Goal: Information Seeking & Learning: Learn about a topic

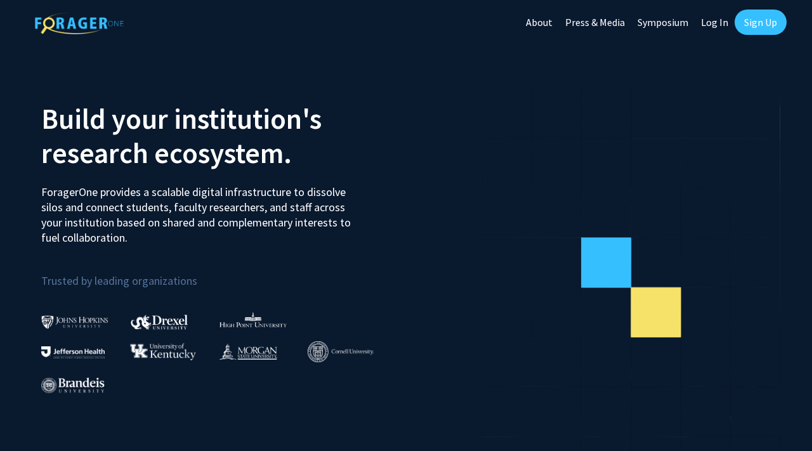
click at [718, 24] on link "Log In" at bounding box center [715, 22] width 40 height 44
select select
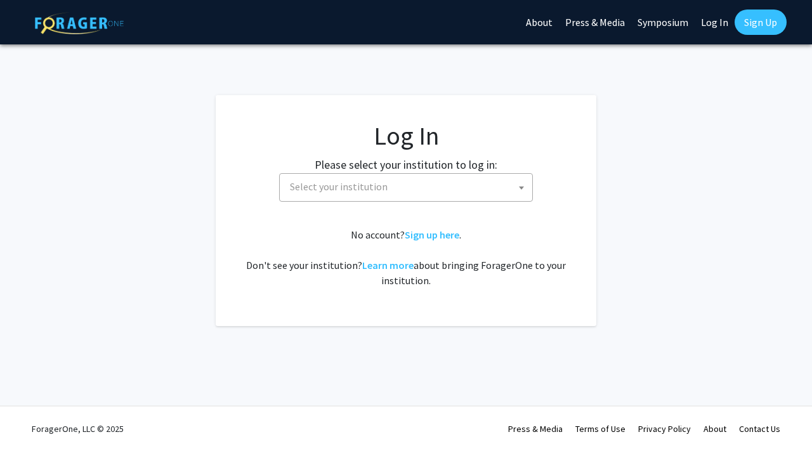
click at [432, 194] on span "Select your institution" at bounding box center [408, 187] width 247 height 26
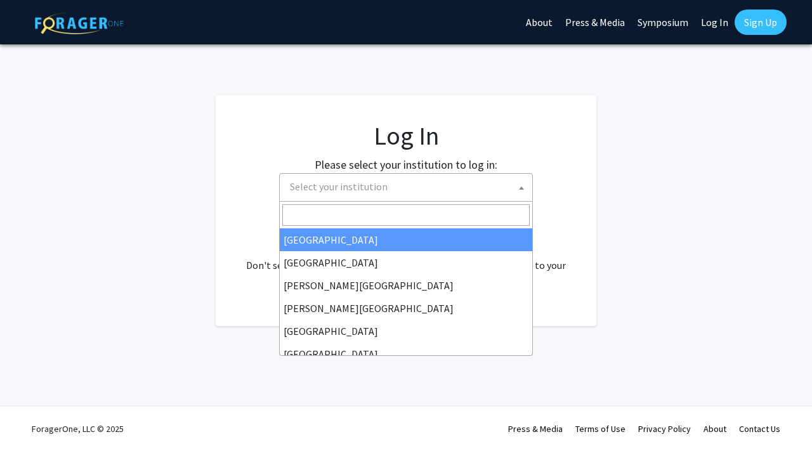
click at [355, 216] on input "Search" at bounding box center [405, 215] width 247 height 22
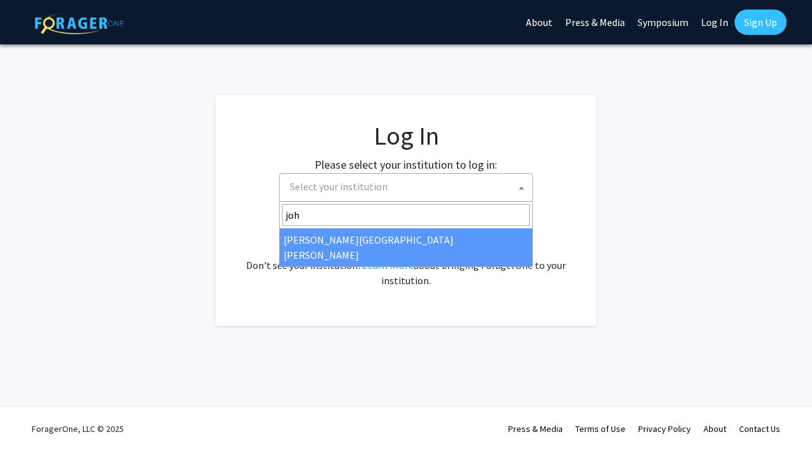
type input "joh"
select select "1"
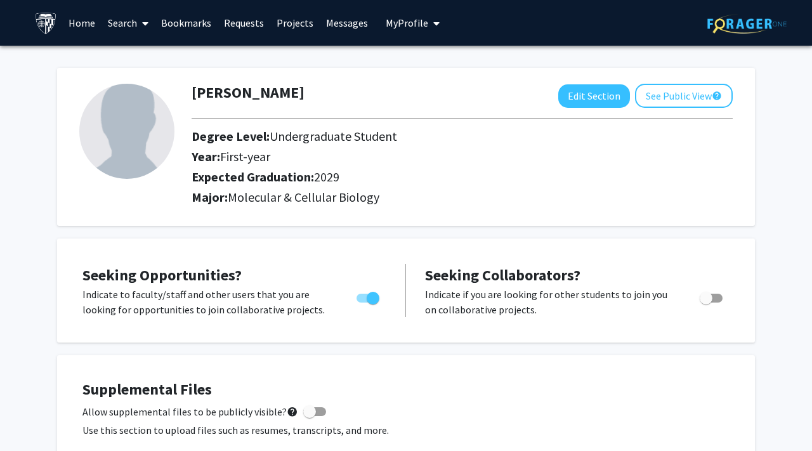
click at [121, 27] on link "Search" at bounding box center [128, 23] width 53 height 44
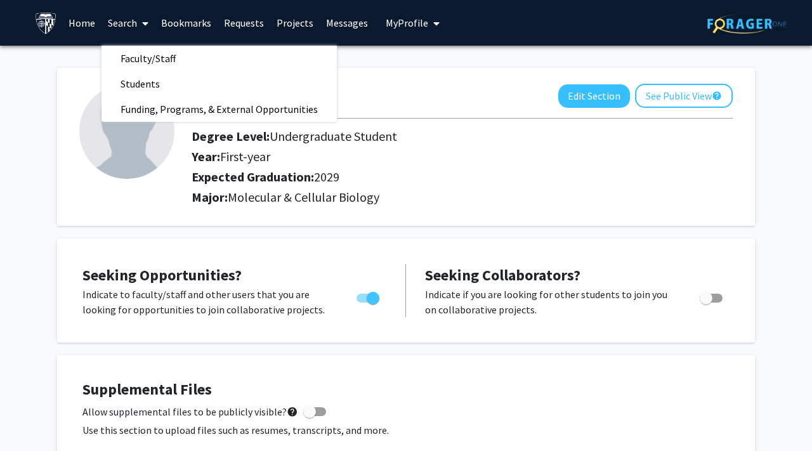
click at [88, 27] on link "Home" at bounding box center [81, 23] width 39 height 44
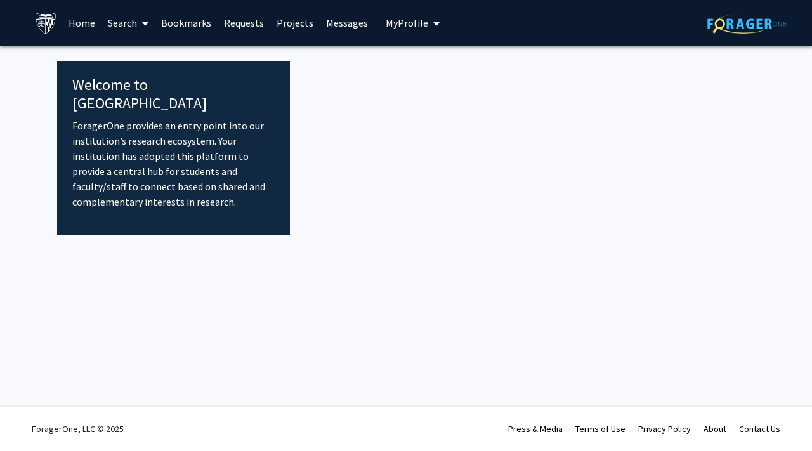
click at [123, 86] on h4 "Welcome to [GEOGRAPHIC_DATA]" at bounding box center [173, 94] width 202 height 37
click at [234, 30] on link "Requests" at bounding box center [244, 23] width 53 height 44
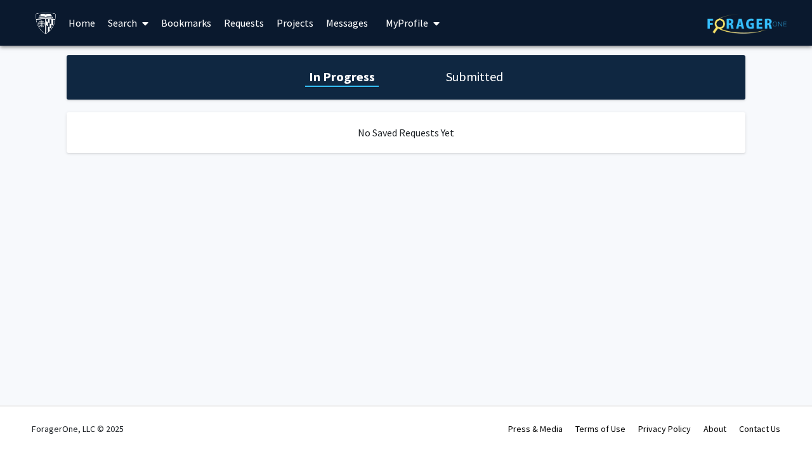
click at [350, 26] on link "Messages" at bounding box center [347, 23] width 55 height 44
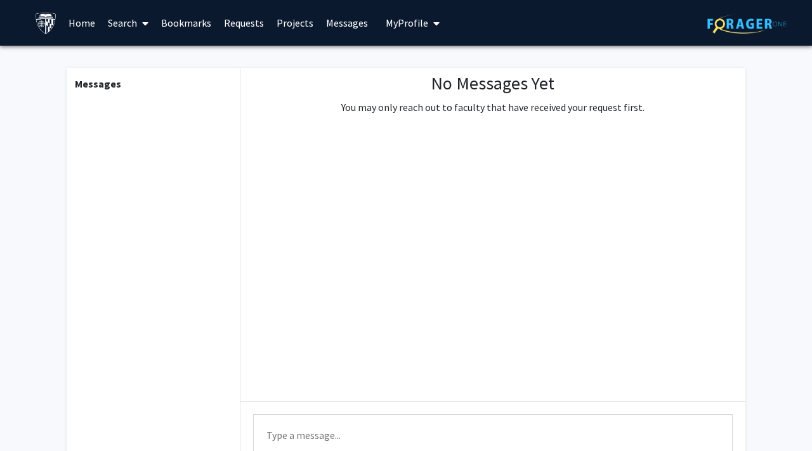
click at [289, 23] on link "Projects" at bounding box center [294, 23] width 49 height 44
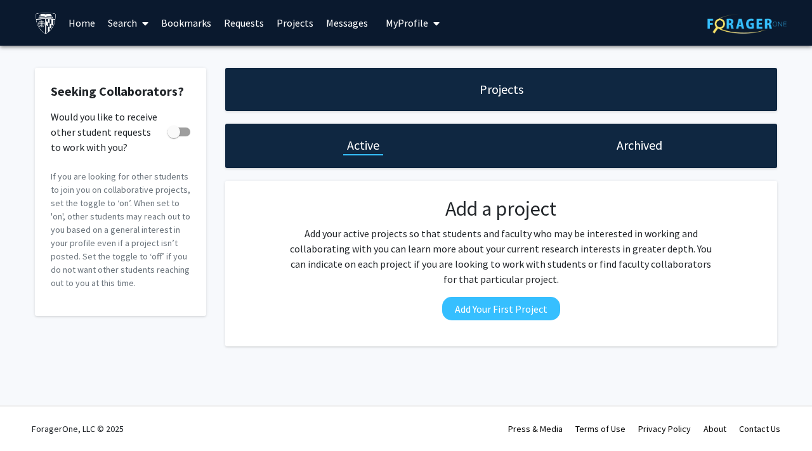
click at [406, 29] on button "My Profile" at bounding box center [413, 23] width 62 height 46
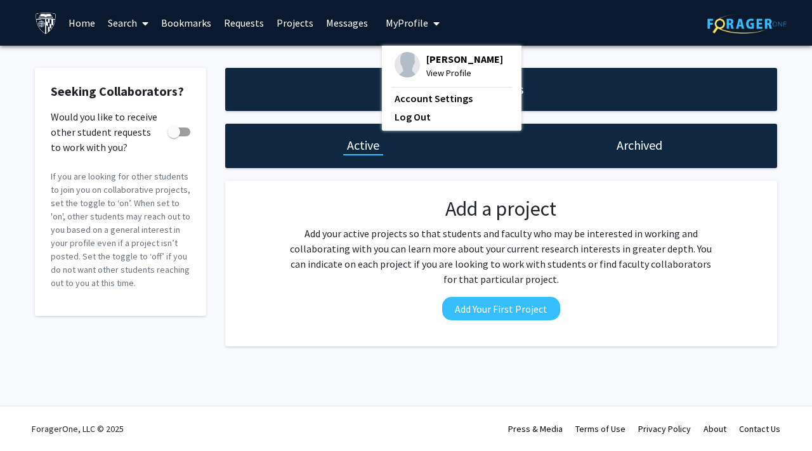
click at [169, 22] on link "Bookmarks" at bounding box center [186, 23] width 63 height 44
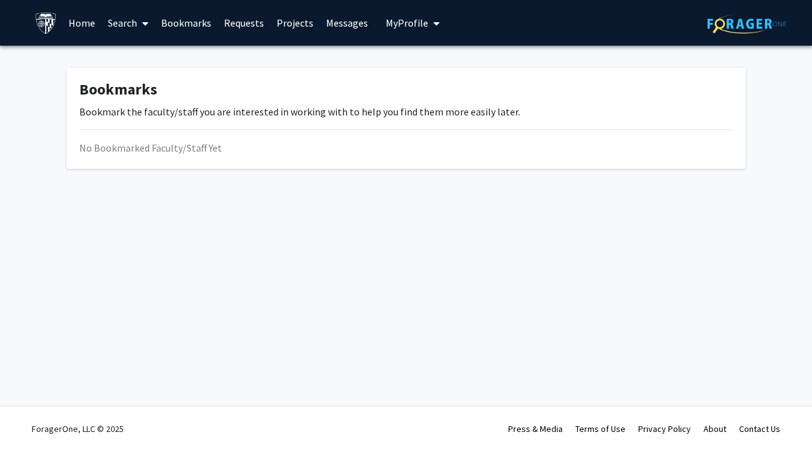
click at [214, 20] on link "Bookmarks" at bounding box center [186, 23] width 63 height 44
click at [236, 20] on link "Requests" at bounding box center [244, 23] width 53 height 44
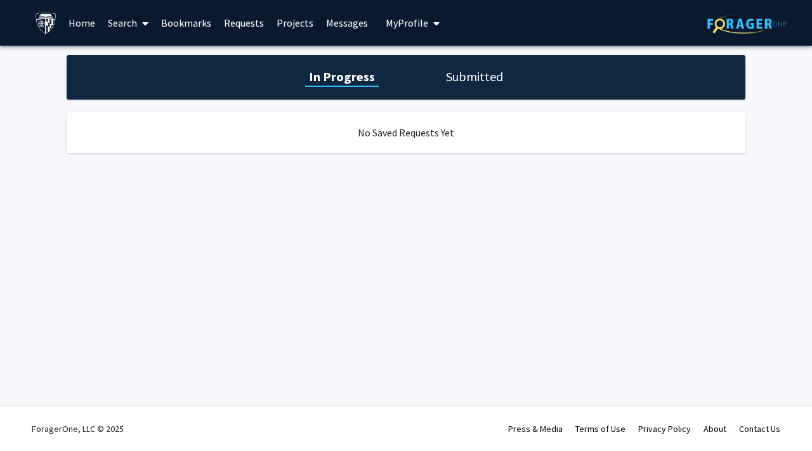
click at [105, 21] on link "Search" at bounding box center [128, 23] width 53 height 44
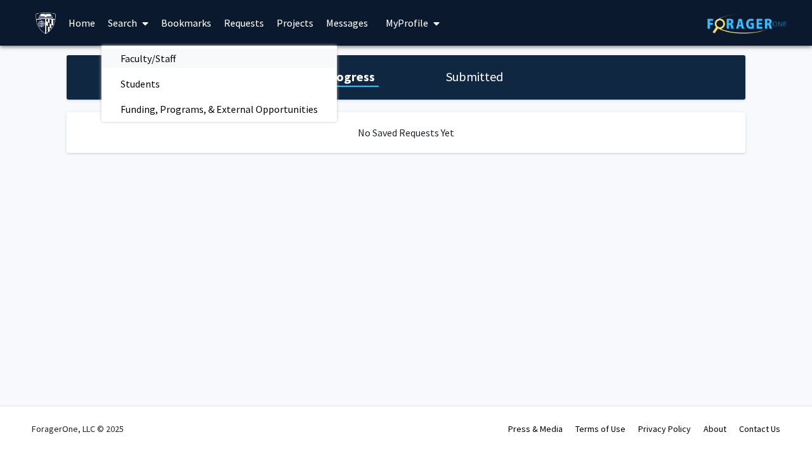
click at [152, 59] on span "Faculty/Staff" at bounding box center [148, 58] width 93 height 25
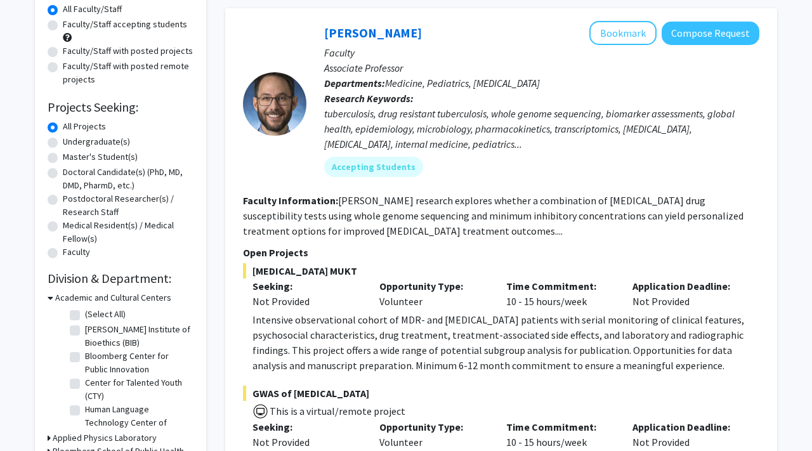
click at [63, 145] on label "Undergraduate(s)" at bounding box center [96, 141] width 67 height 13
click at [63, 143] on input "Undergraduate(s)" at bounding box center [67, 139] width 8 height 8
radio input "true"
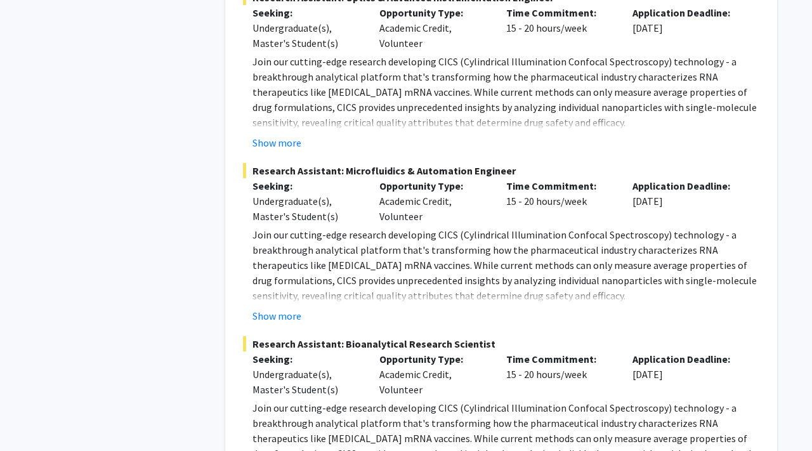
scroll to position [5543, 0]
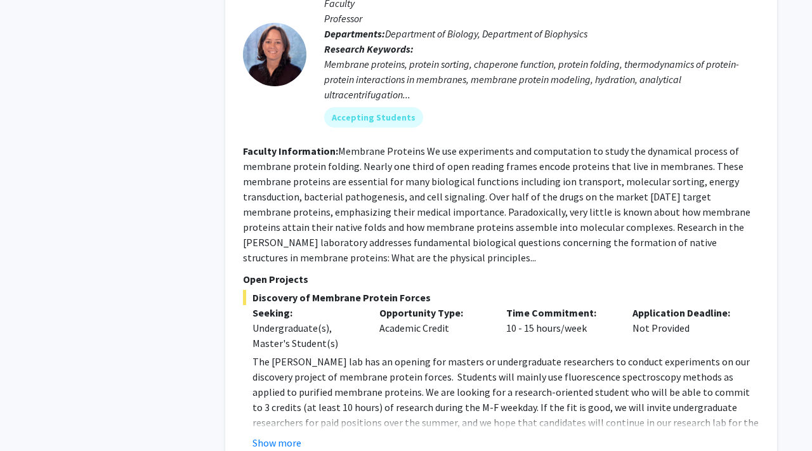
scroll to position [2430, 0]
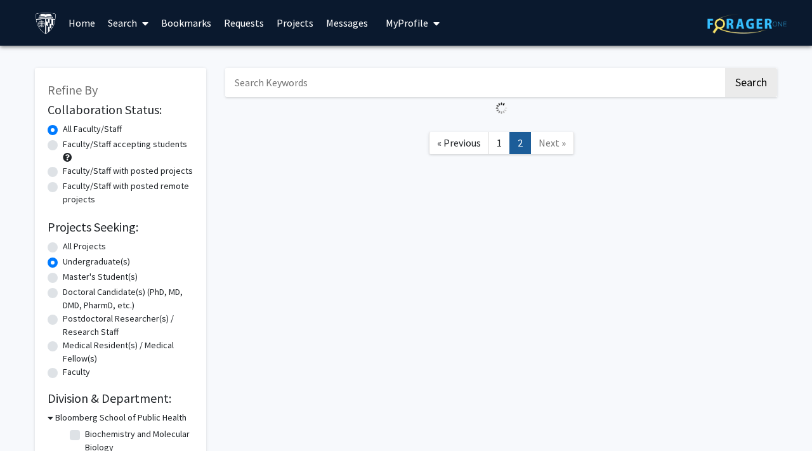
click at [63, 247] on label "All Projects" at bounding box center [84, 246] width 43 height 13
click at [63, 247] on input "All Projects" at bounding box center [67, 244] width 8 height 8
radio input "true"
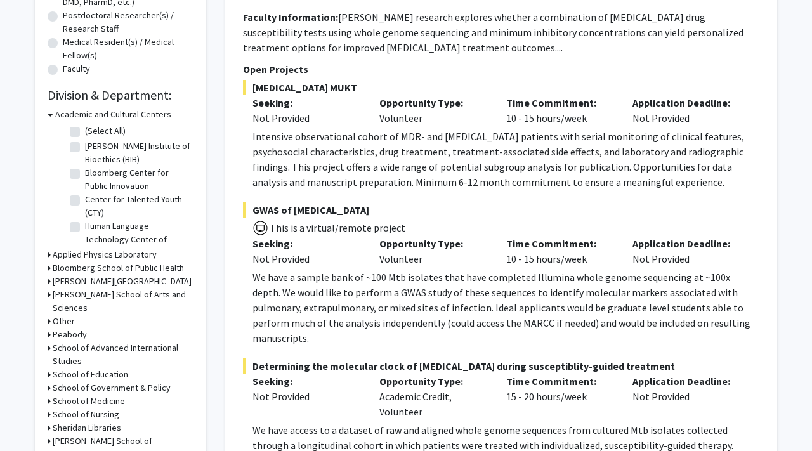
scroll to position [308, 0]
